Goal: Task Accomplishment & Management: Use online tool/utility

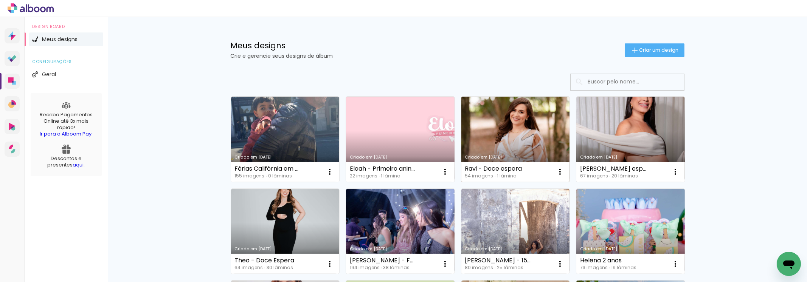
click at [483, 132] on link "Criado em [DATE]" at bounding box center [515, 139] width 109 height 85
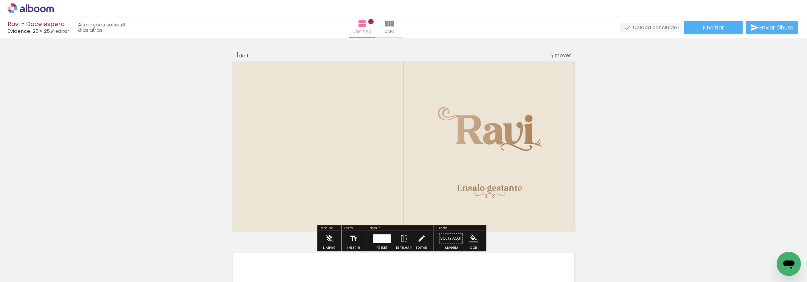
click at [25, 274] on span "Adicionar Fotos" at bounding box center [27, 272] width 23 height 8
click at [0, 0] on input "file" at bounding box center [0, 0] width 0 height 0
